Goal: Find specific page/section: Find specific page/section

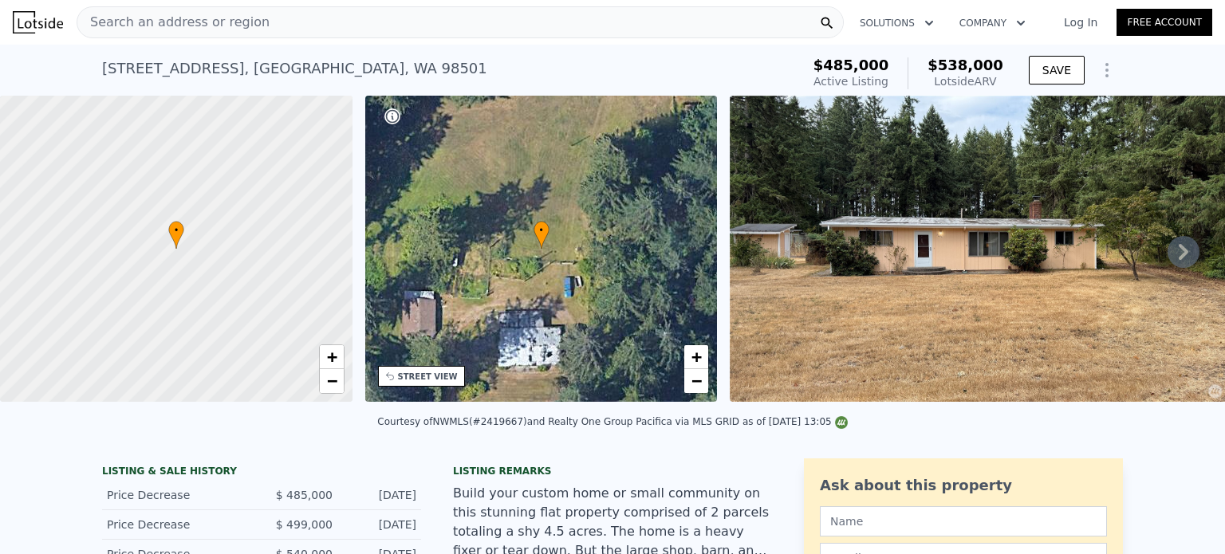
click at [324, 36] on div "Search an address or region" at bounding box center [460, 22] width 767 height 32
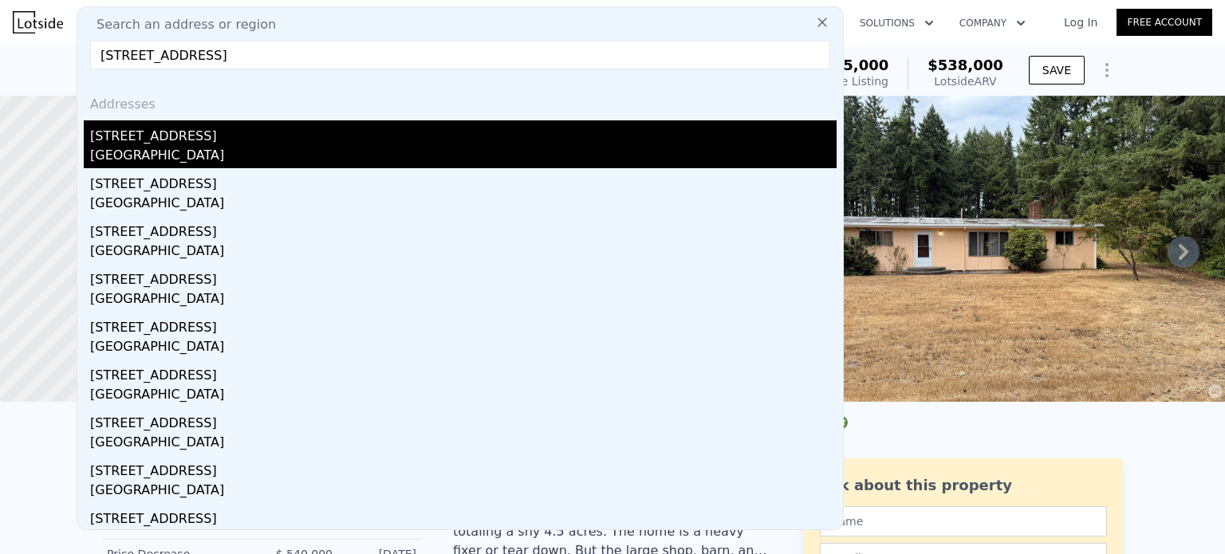
type input "[STREET_ADDRESS]"
click at [208, 138] on div "[STREET_ADDRESS]" at bounding box center [463, 133] width 747 height 26
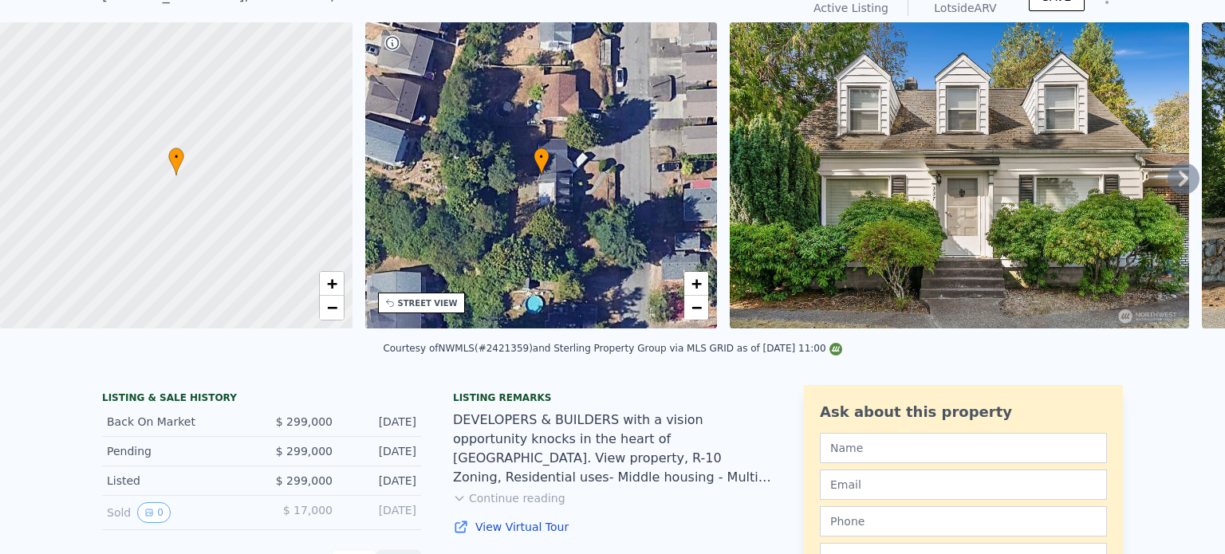
scroll to position [6, 0]
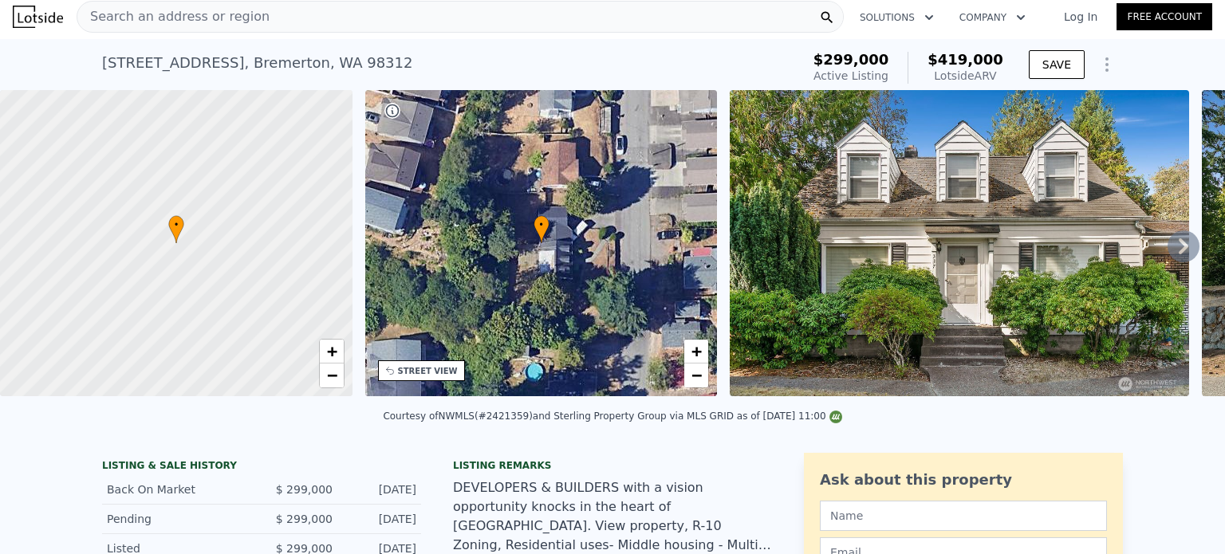
click at [335, 18] on div "Search an address or region" at bounding box center [460, 17] width 767 height 32
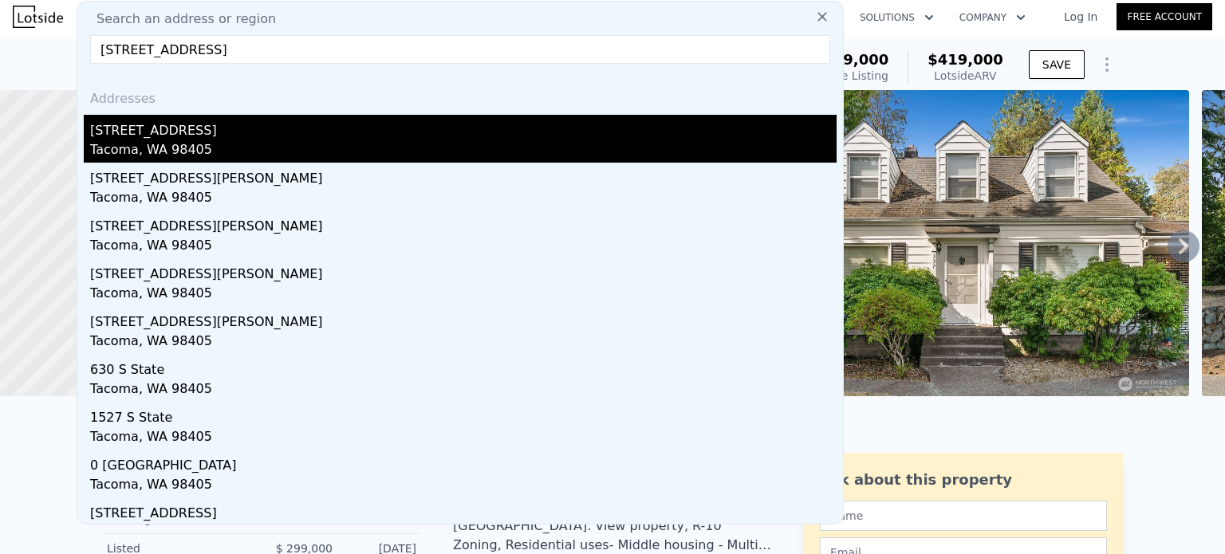
type input "825 S State St, Tacoma, WA 98405"
click at [211, 143] on div "Tacoma, WA 98405" at bounding box center [463, 151] width 747 height 22
